Goal: Find specific page/section: Find specific page/section

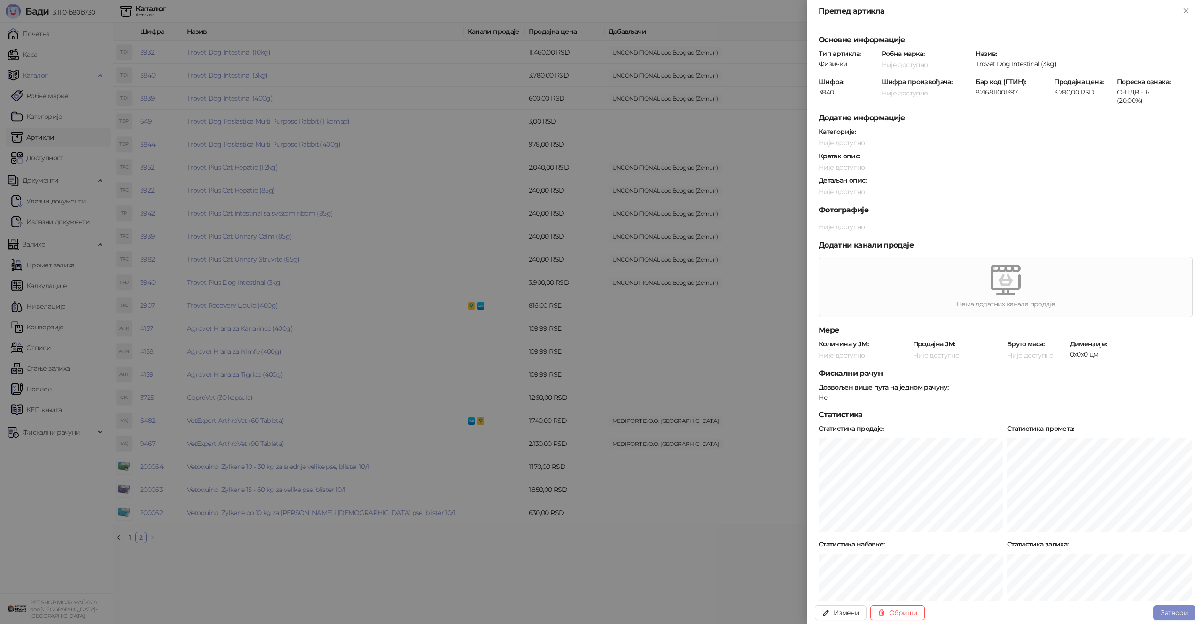
click at [553, 131] on div at bounding box center [601, 312] width 1203 height 624
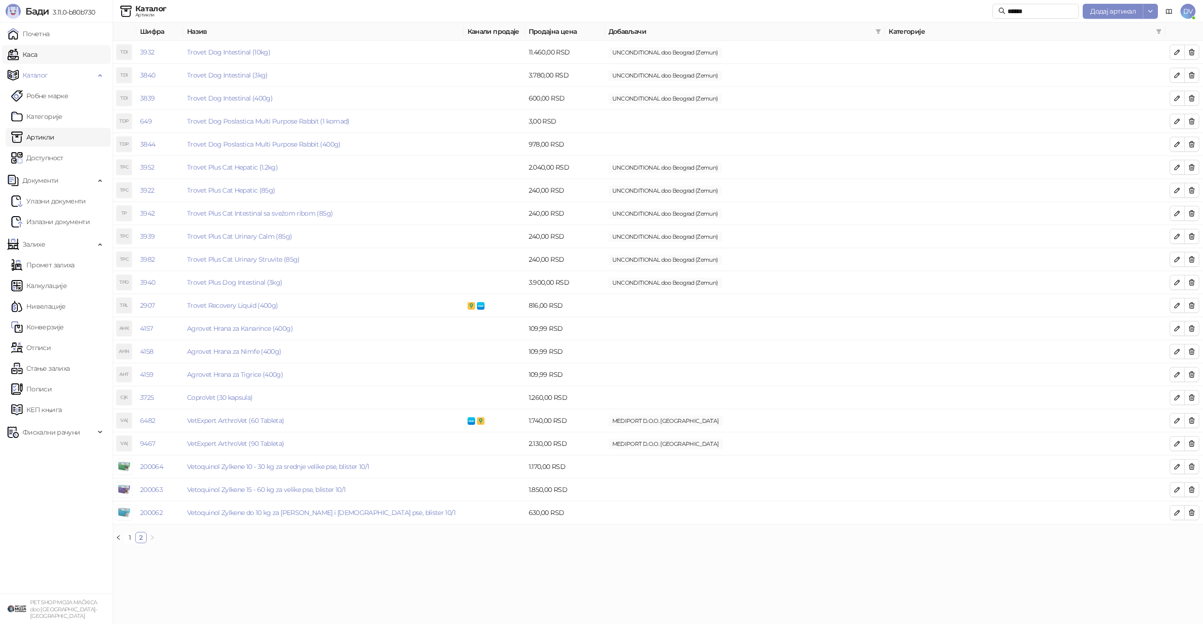
click at [37, 45] on link "Каса" at bounding box center [23, 54] width 30 height 19
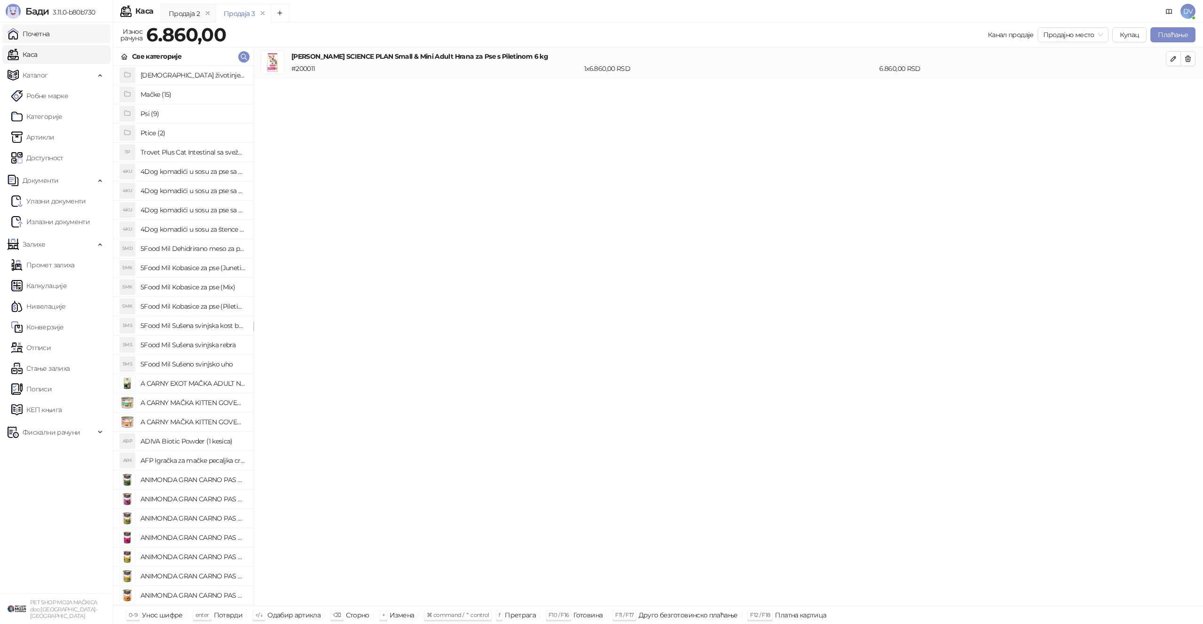
click at [50, 31] on link "Почетна" at bounding box center [29, 33] width 42 height 19
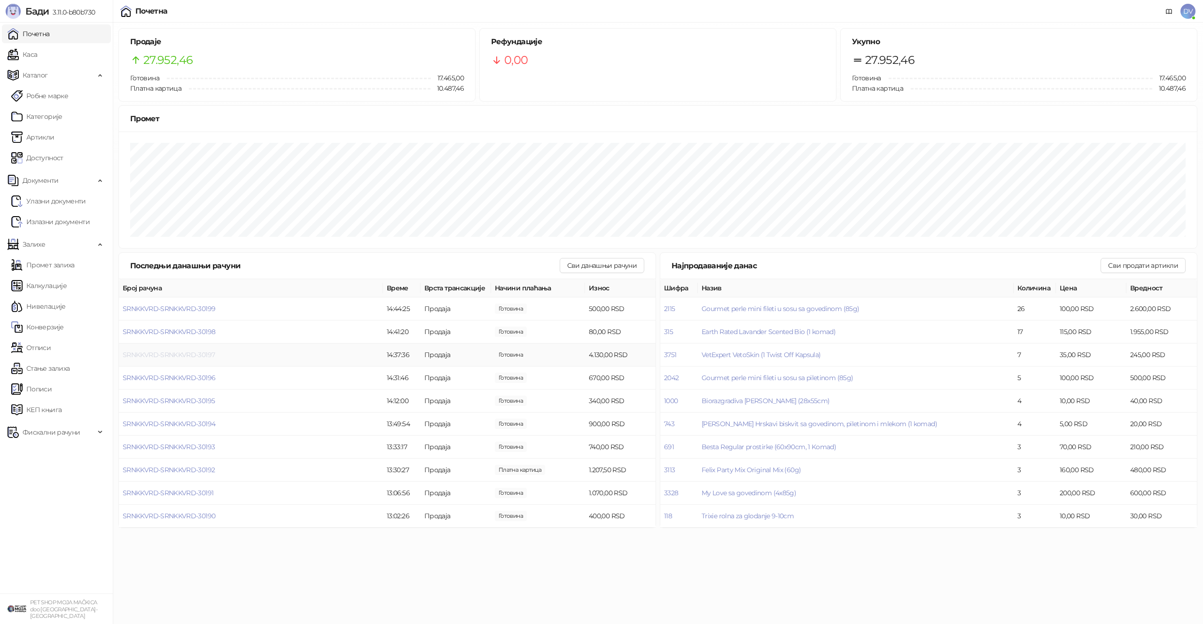
click at [205, 351] on span "SRNKKVRD-SRNKKVRD-30197" at bounding box center [169, 355] width 92 height 8
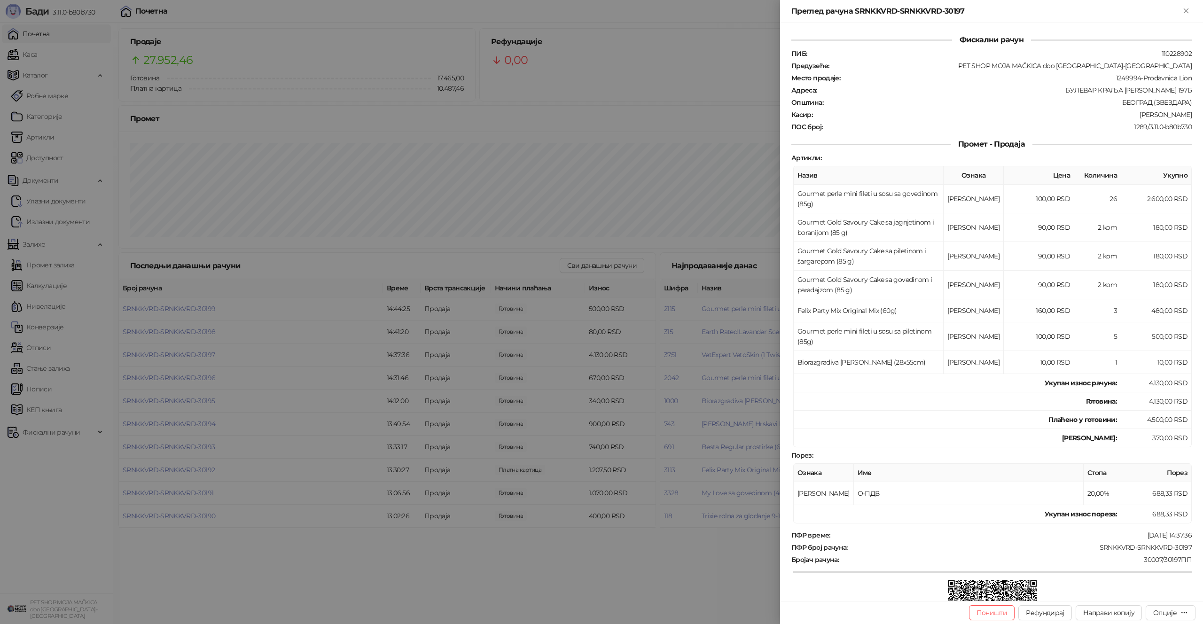
click at [206, 353] on div at bounding box center [601, 312] width 1203 height 624
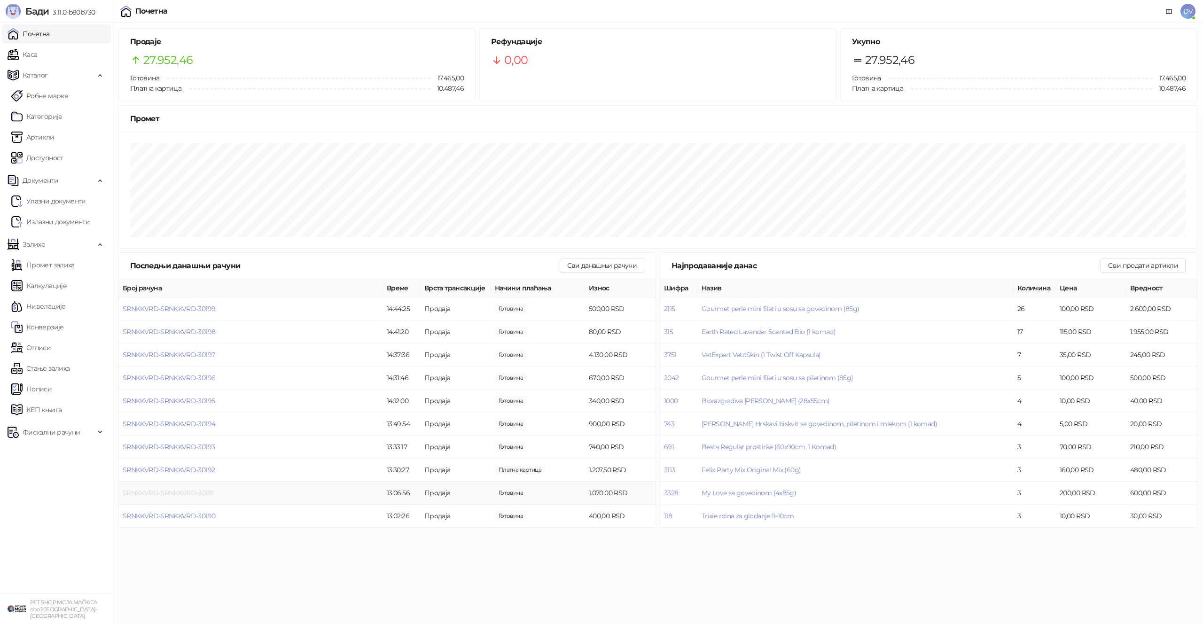
click at [162, 494] on span "SRNKKVRD-SRNKKVRD-30191" at bounding box center [168, 493] width 91 height 8
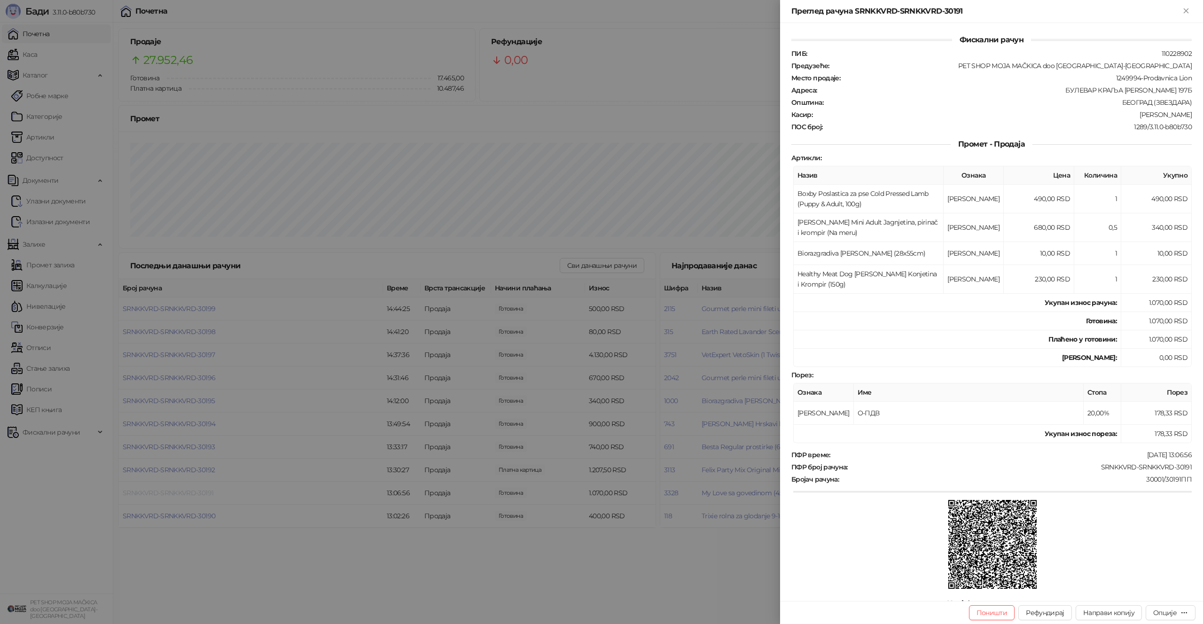
click at [162, 494] on div at bounding box center [601, 312] width 1203 height 624
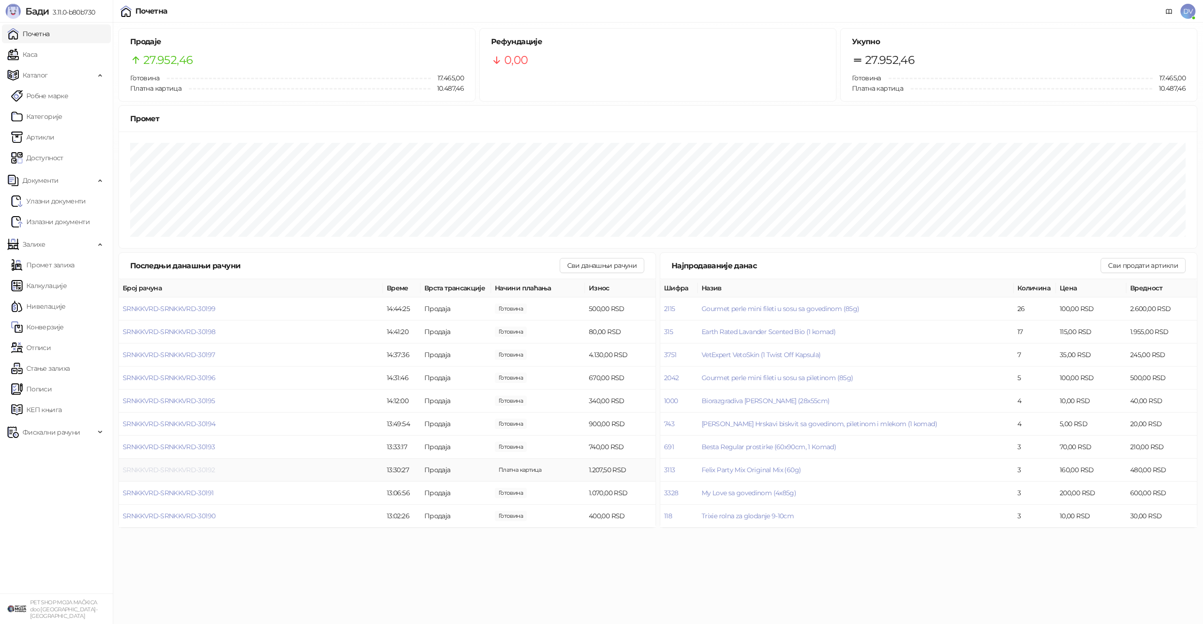
click at [167, 469] on span "SRNKKVRD-SRNKKVRD-30192" at bounding box center [169, 470] width 92 height 8
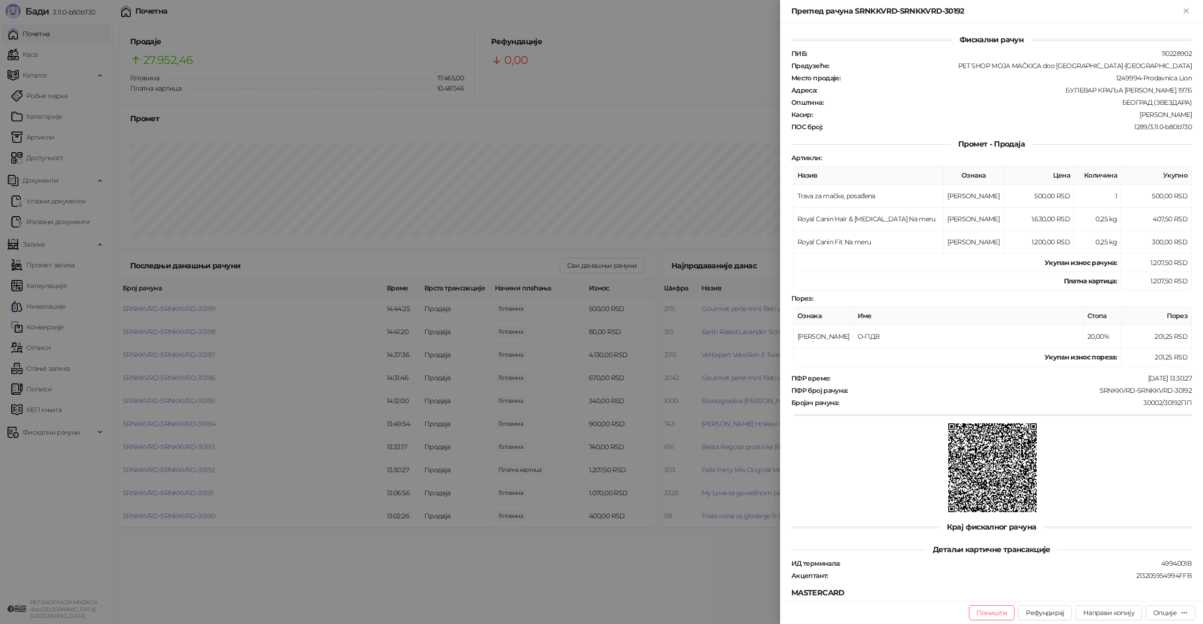
click at [167, 469] on div at bounding box center [601, 312] width 1203 height 624
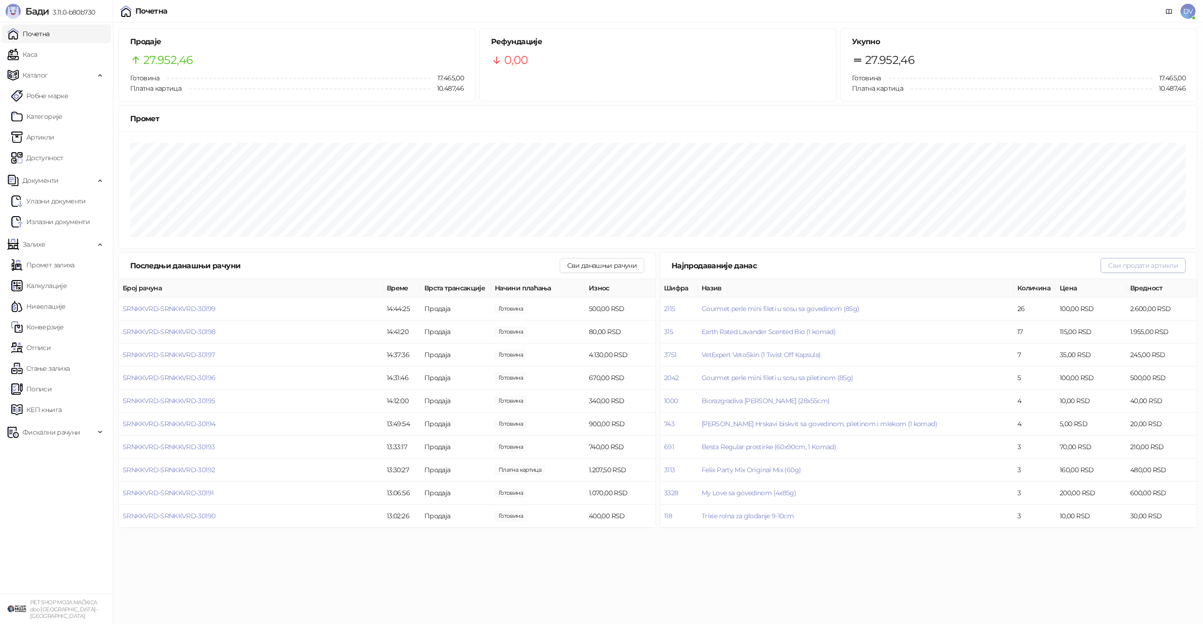
click at [1150, 267] on button "Сви продати артикли" at bounding box center [1143, 265] width 85 height 15
